Goal: Task Accomplishment & Management: Use online tool/utility

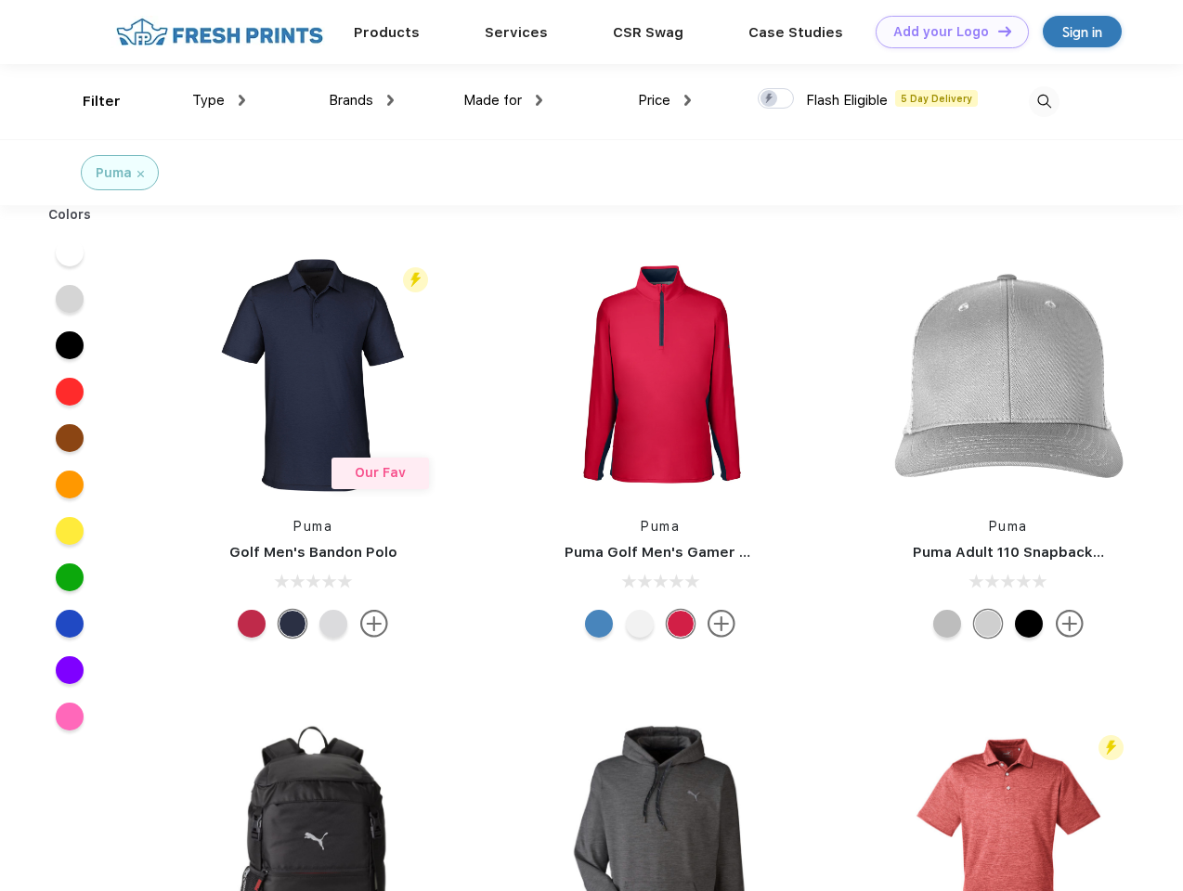
click at [945, 32] on link "Add your Logo Design Tool" at bounding box center [951, 32] width 153 height 32
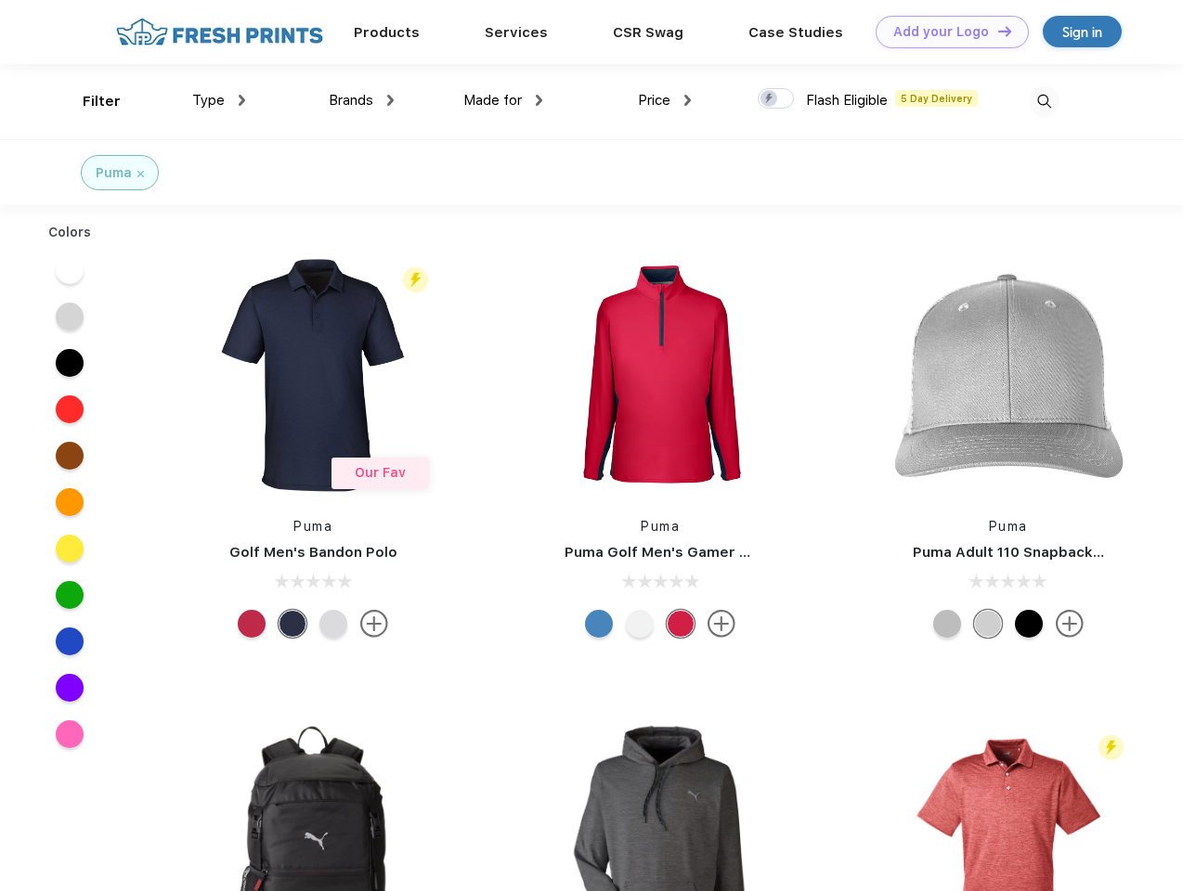
click at [0, 0] on div "Design Tool" at bounding box center [0, 0] width 0 height 0
click at [996, 31] on link "Add your Logo Design Tool" at bounding box center [951, 32] width 153 height 32
click at [89, 101] on div "Filter" at bounding box center [102, 101] width 38 height 21
click at [219, 100] on span "Type" at bounding box center [208, 100] width 32 height 17
click at [361, 100] on span "Brands" at bounding box center [351, 100] width 45 height 17
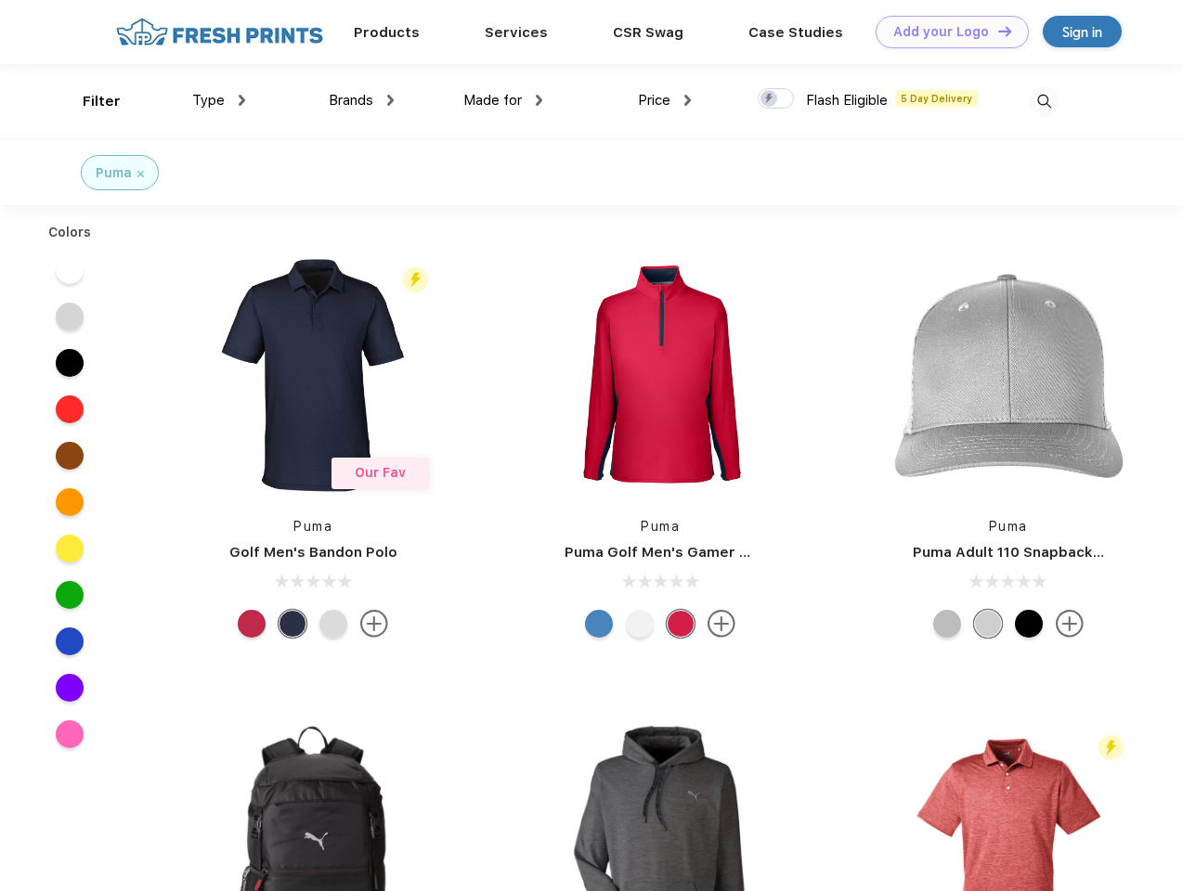
click at [503, 100] on span "Made for" at bounding box center [492, 100] width 58 height 17
click at [665, 100] on span "Price" at bounding box center [654, 100] width 32 height 17
click at [776, 99] on div at bounding box center [776, 98] width 36 height 20
click at [770, 99] on input "checkbox" at bounding box center [764, 93] width 12 height 12
click at [1043, 101] on img at bounding box center [1044, 101] width 31 height 31
